Goal: Task Accomplishment & Management: Manage account settings

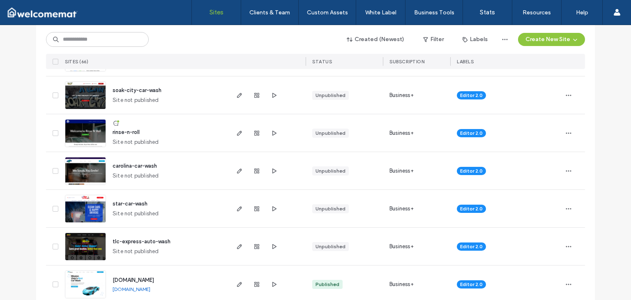
scroll to position [82, 0]
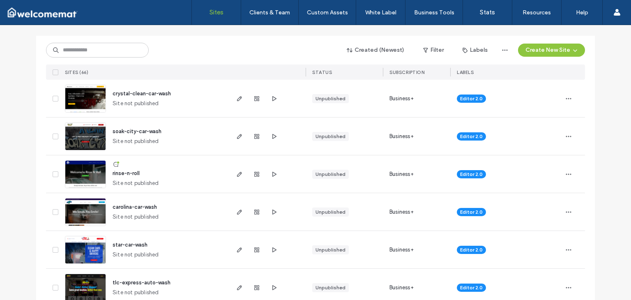
click at [223, 69] on div "SITES (66)" at bounding box center [145, 71] width 166 height 15
click at [261, 57] on div "Created (Newest) Filter Labels Create New Site" at bounding box center [315, 50] width 539 height 16
click at [237, 99] on use "button" at bounding box center [239, 98] width 5 height 5
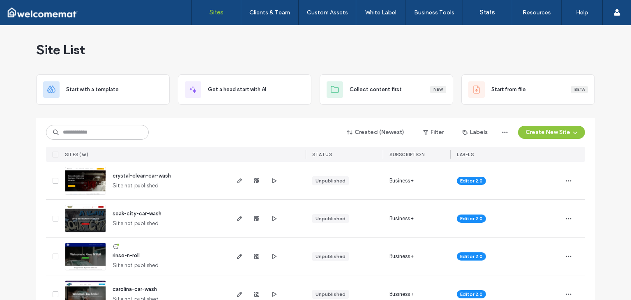
click at [373, 63] on div "Site List" at bounding box center [315, 49] width 559 height 49
